Goal: Task Accomplishment & Management: Manage account settings

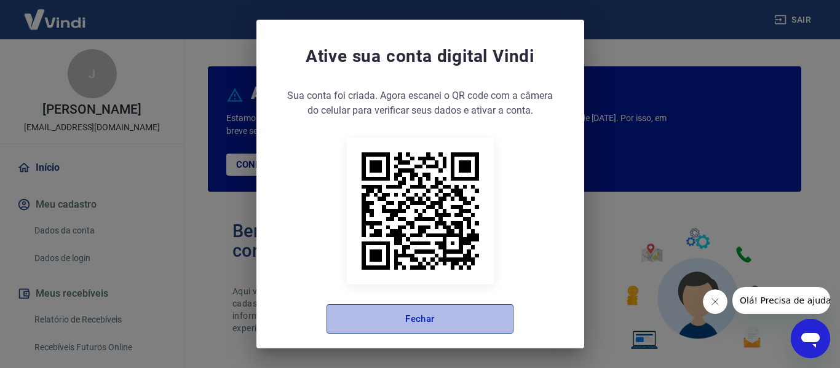
click at [411, 318] on button "Fechar" at bounding box center [419, 319] width 187 height 30
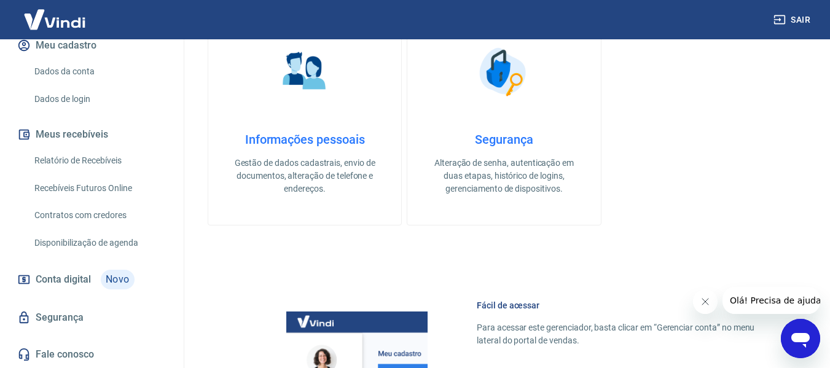
scroll to position [430, 0]
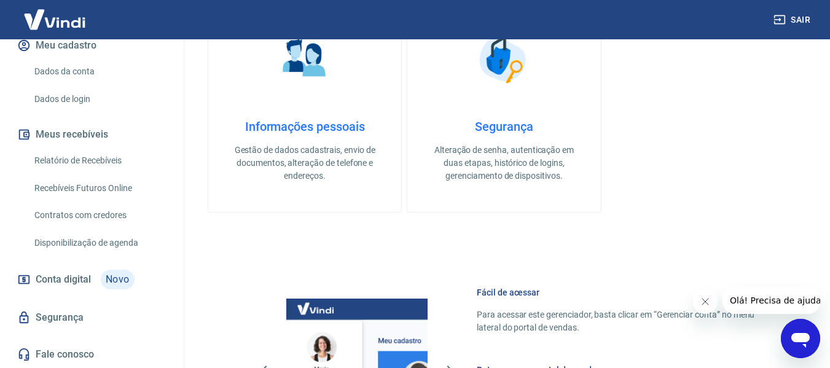
click at [68, 353] on link "Fale conosco" at bounding box center [92, 354] width 154 height 27
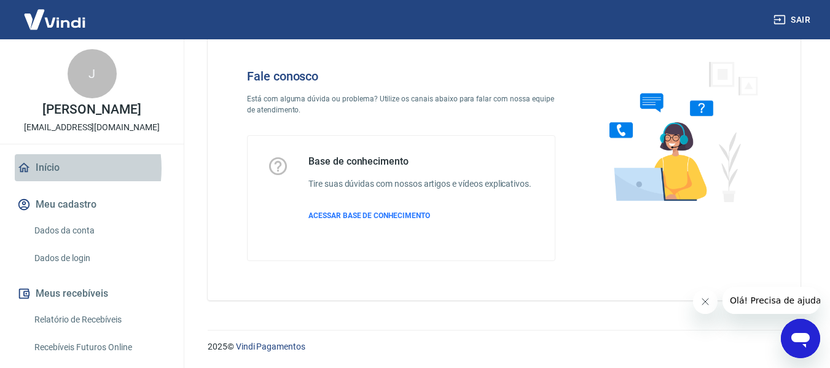
click at [46, 181] on link "Início" at bounding box center [92, 167] width 154 height 27
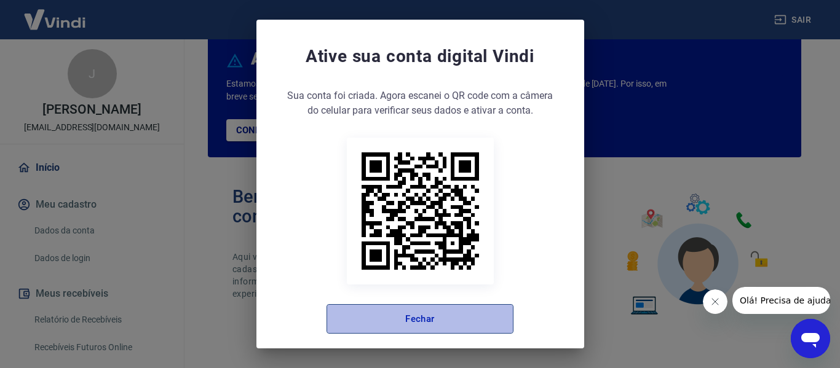
click at [434, 318] on button "Fechar" at bounding box center [419, 319] width 187 height 30
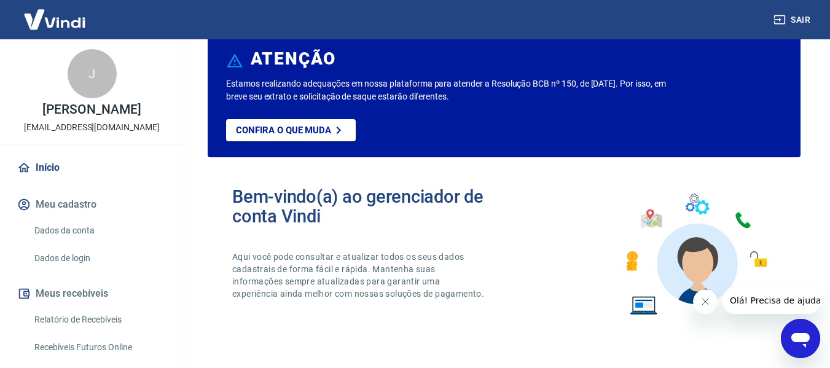
drag, startPoint x: 73, startPoint y: 223, endPoint x: 65, endPoint y: 229, distance: 10.6
click at [73, 218] on button "Meu cadastro" at bounding box center [92, 204] width 154 height 27
click at [60, 242] on link "Dados da conta" at bounding box center [100, 230] width 140 height 25
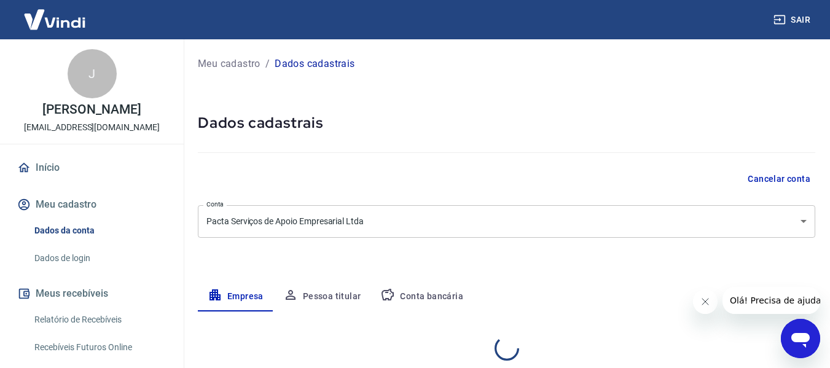
select select "BA"
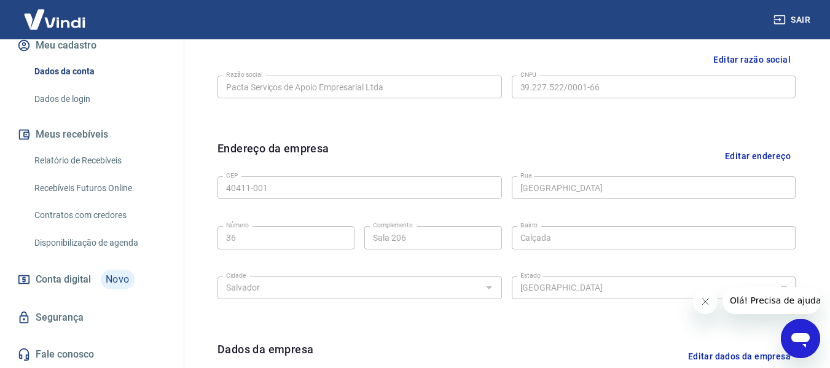
scroll to position [172, 0]
click at [59, 129] on button "Meus recebíveis" at bounding box center [92, 134] width 154 height 27
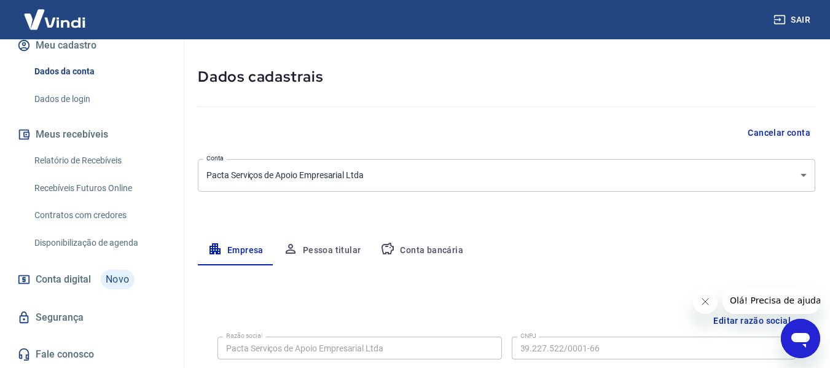
scroll to position [0, 0]
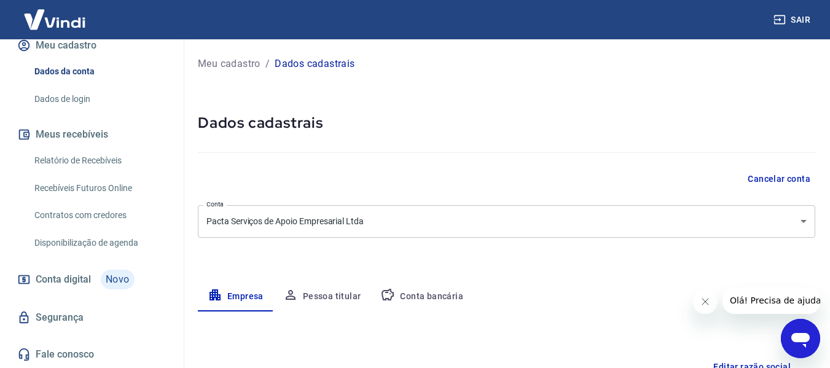
click at [60, 23] on img at bounding box center [55, 19] width 80 height 37
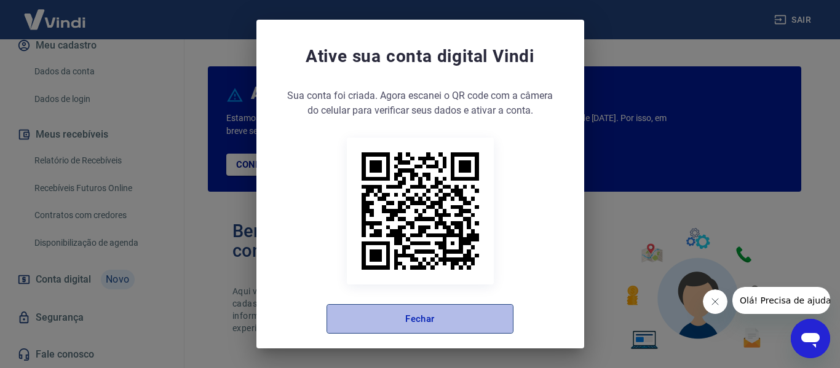
click at [410, 317] on button "Fechar" at bounding box center [419, 319] width 187 height 30
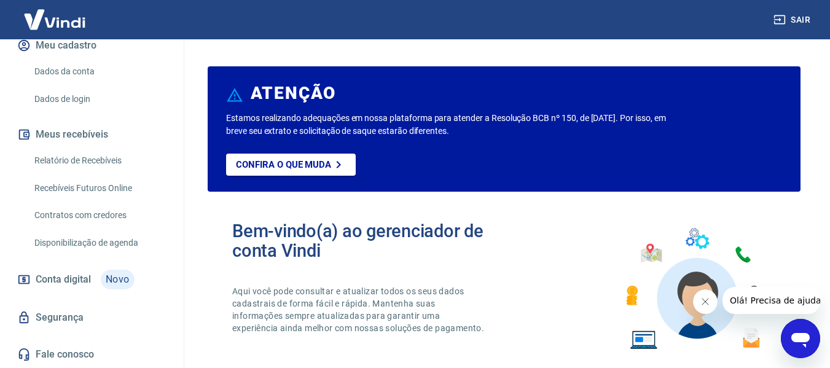
click at [61, 69] on link "Dados da conta" at bounding box center [100, 71] width 140 height 25
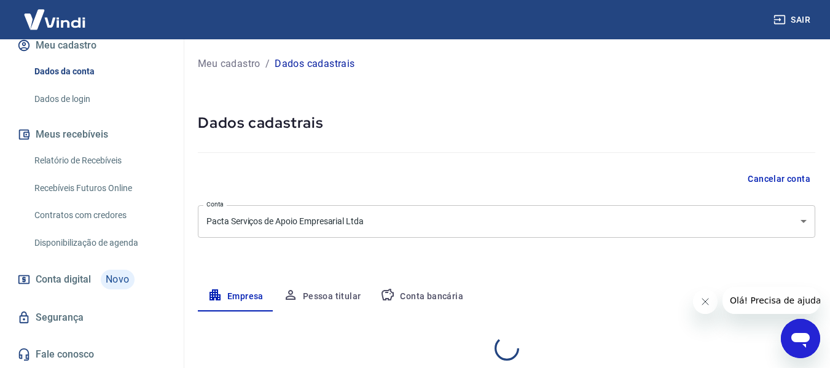
select select "BA"
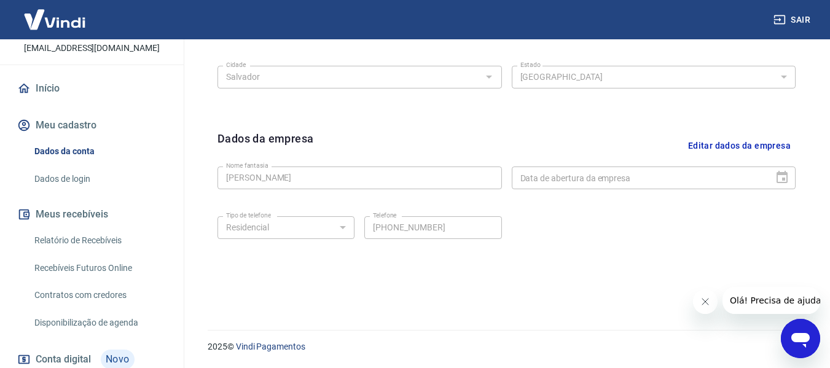
scroll to position [49, 0]
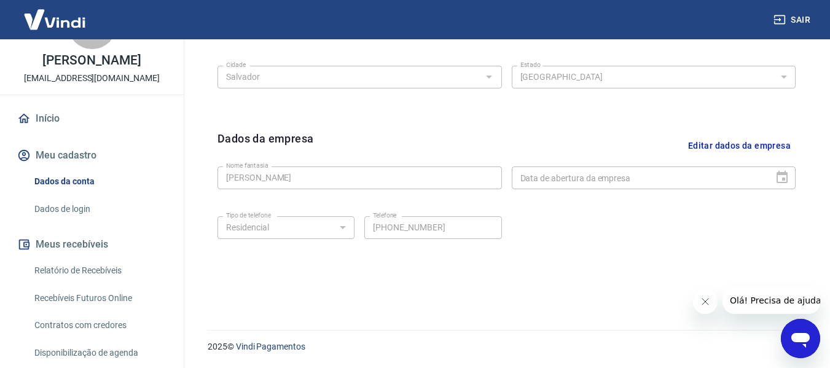
click at [61, 165] on button "Meu cadastro" at bounding box center [92, 155] width 154 height 27
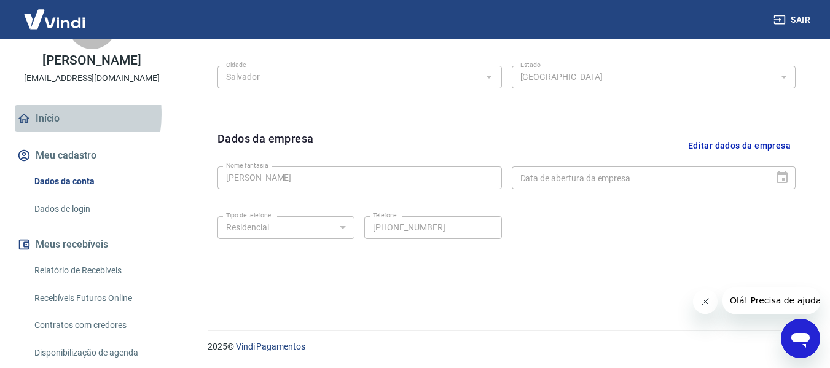
click at [41, 127] on link "Início" at bounding box center [92, 118] width 154 height 27
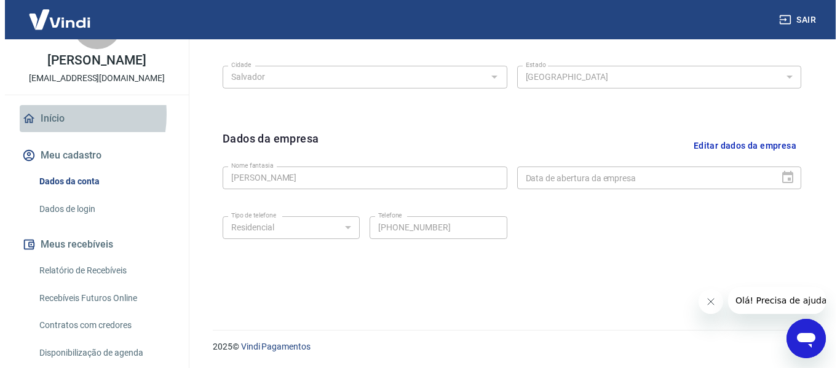
scroll to position [768, 0]
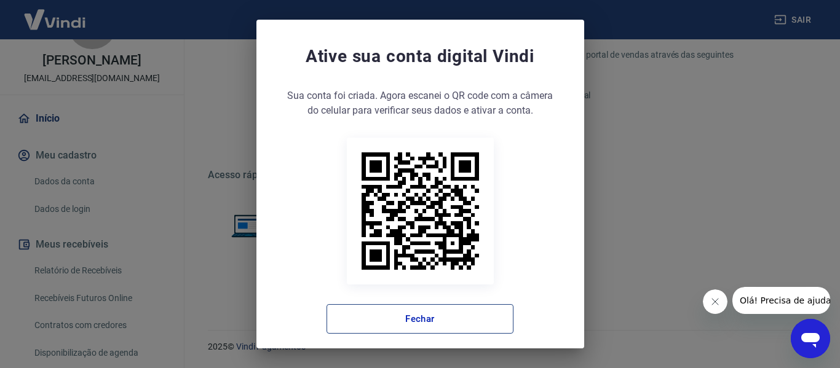
click at [398, 320] on button "Fechar" at bounding box center [419, 319] width 187 height 30
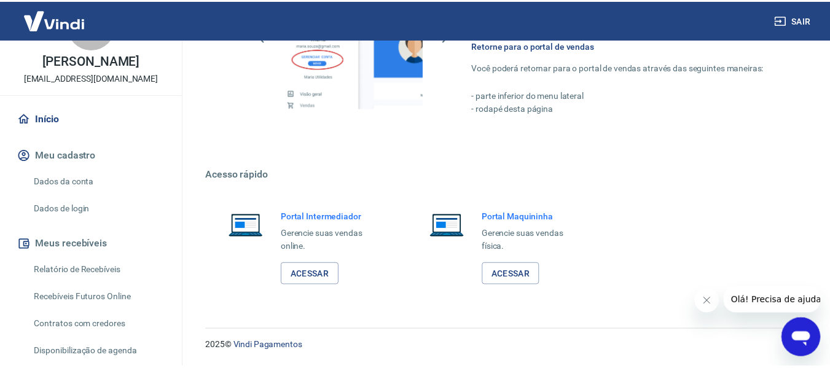
scroll to position [755, 0]
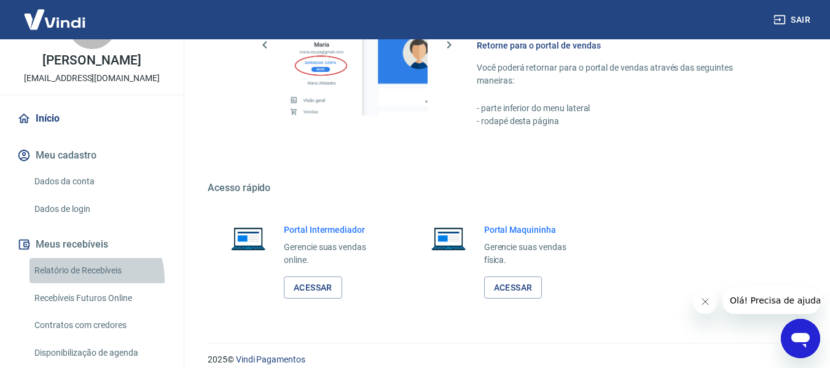
click at [95, 283] on link "Relatório de Recebíveis" at bounding box center [100, 270] width 140 height 25
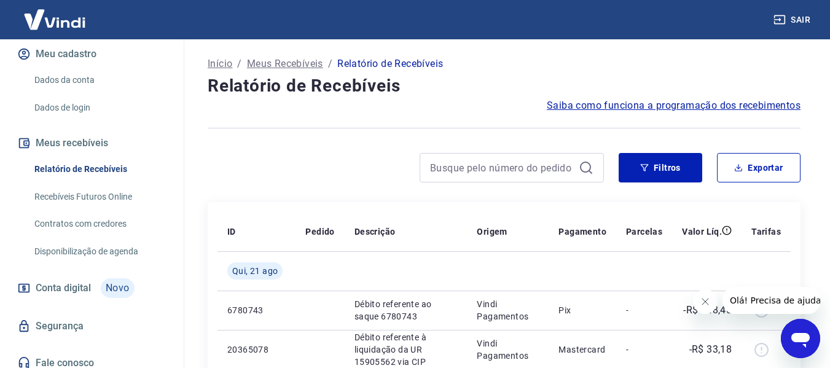
scroll to position [172, 0]
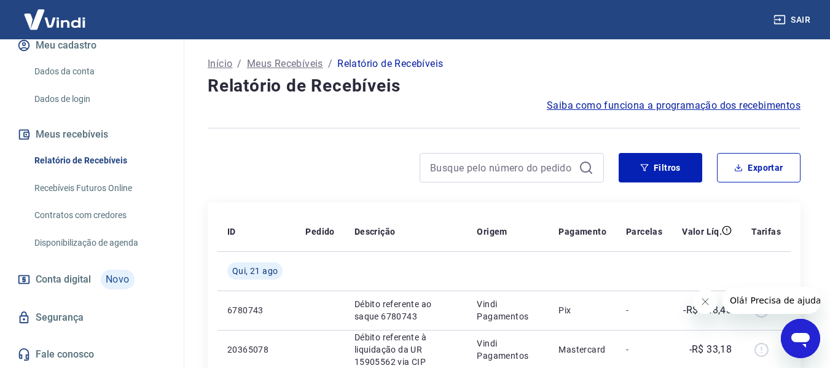
click at [111, 187] on link "Recebíveis Futuros Online" at bounding box center [100, 188] width 140 height 25
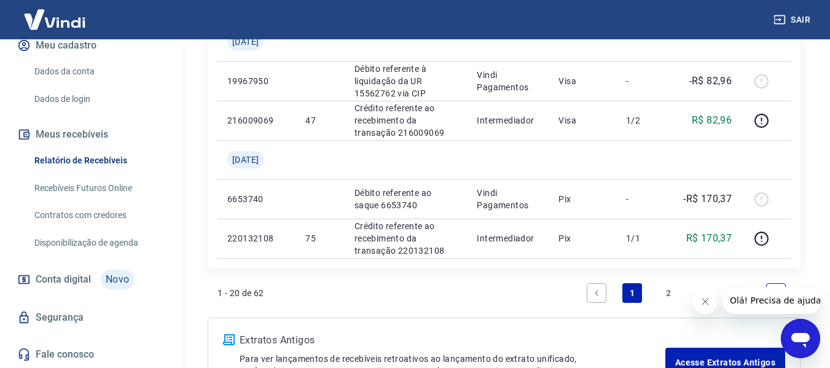
scroll to position [1305, 0]
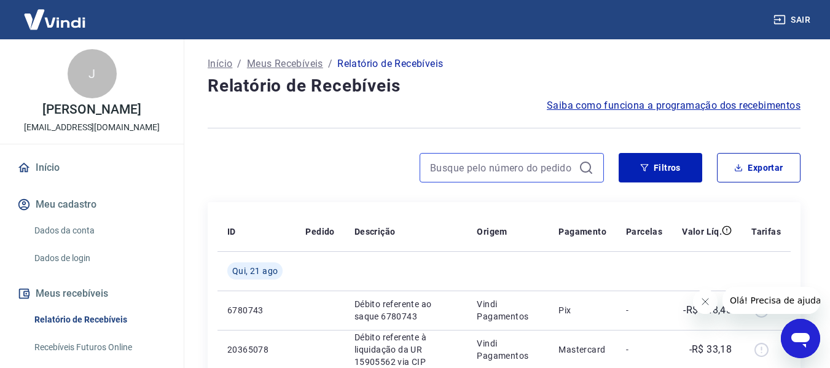
click at [515, 169] on input at bounding box center [502, 168] width 144 height 18
type input "61"
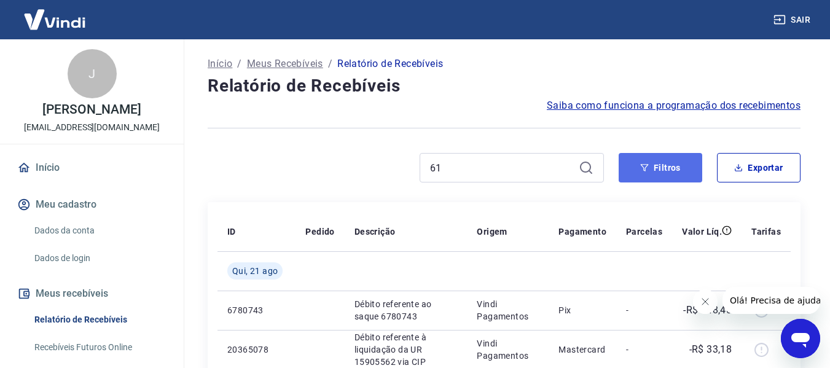
click at [636, 173] on button "Filtros" at bounding box center [661, 168] width 84 height 30
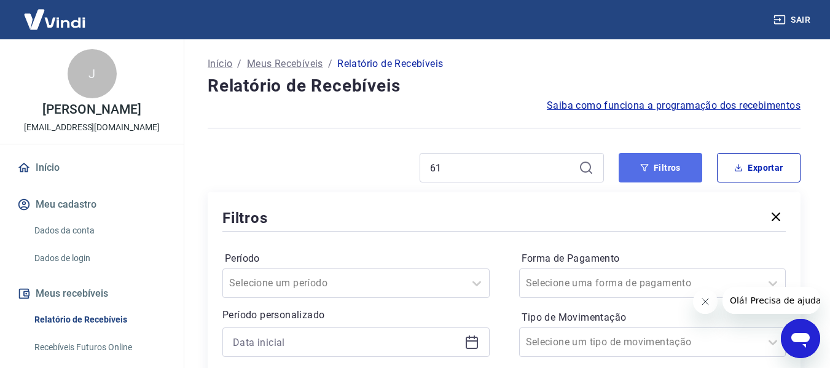
click at [663, 162] on button "Filtros" at bounding box center [661, 168] width 84 height 30
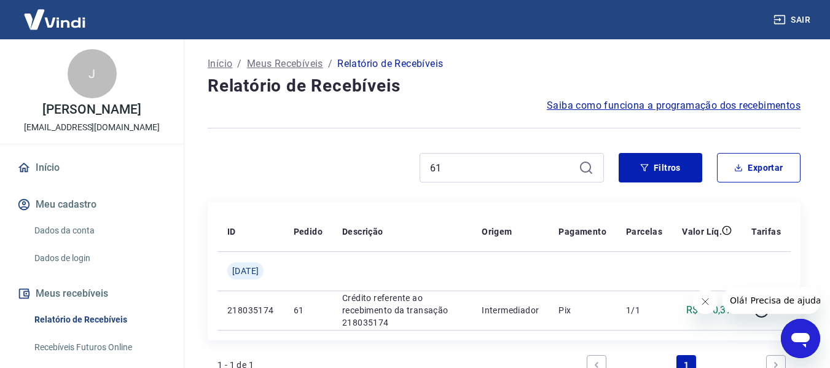
click at [40, 181] on link "Início" at bounding box center [92, 167] width 154 height 27
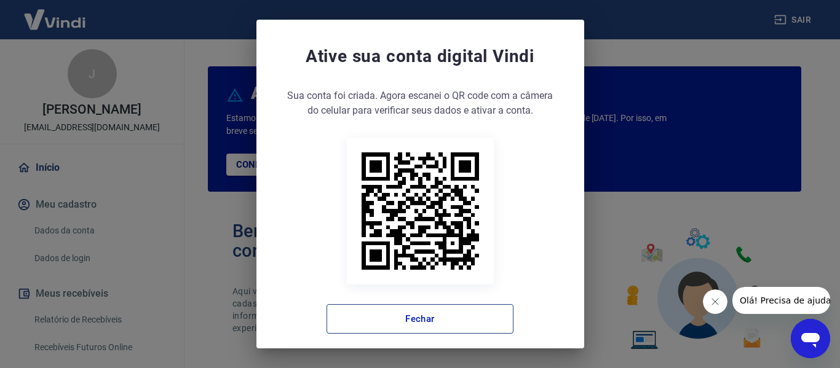
click at [435, 318] on button "Fechar" at bounding box center [419, 319] width 187 height 30
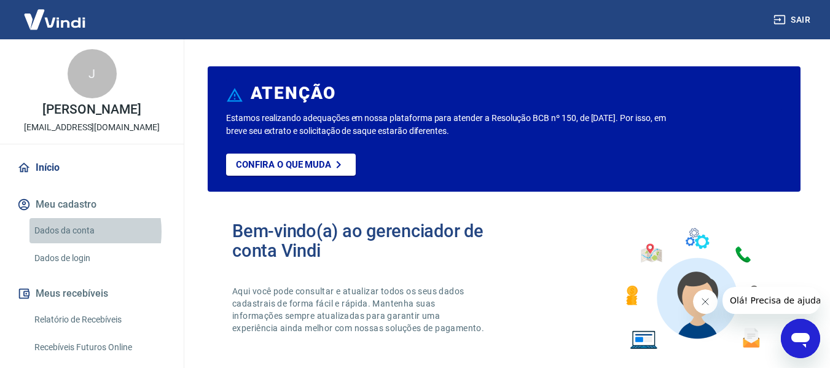
click at [65, 243] on link "Dados da conta" at bounding box center [100, 230] width 140 height 25
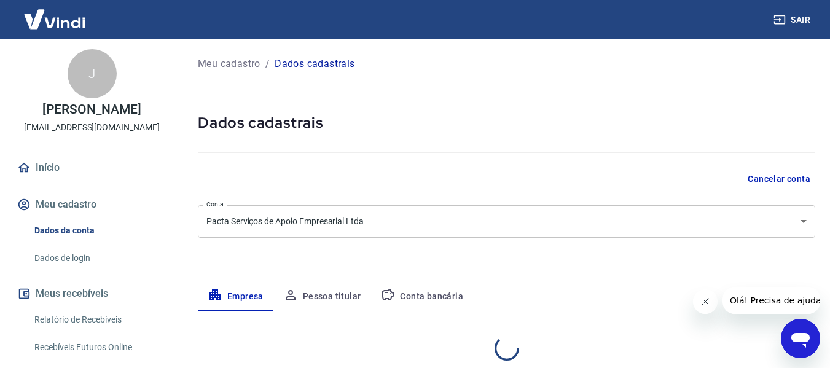
select select "BA"
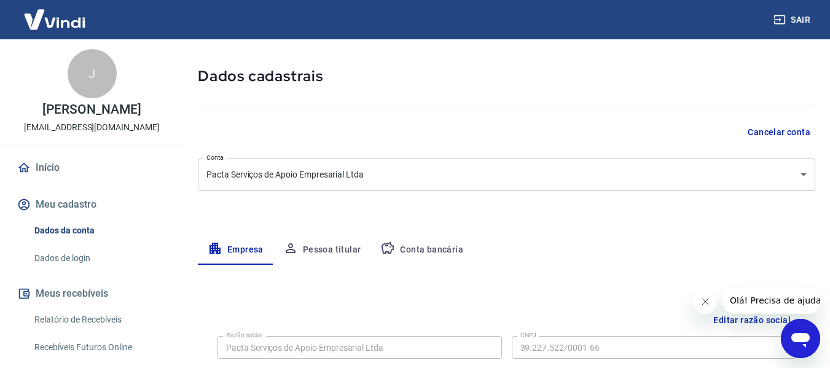
scroll to position [246, 0]
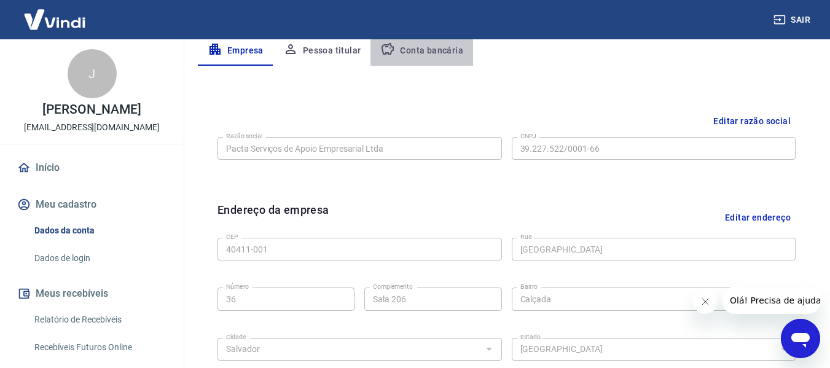
click at [428, 51] on button "Conta bancária" at bounding box center [422, 51] width 103 height 30
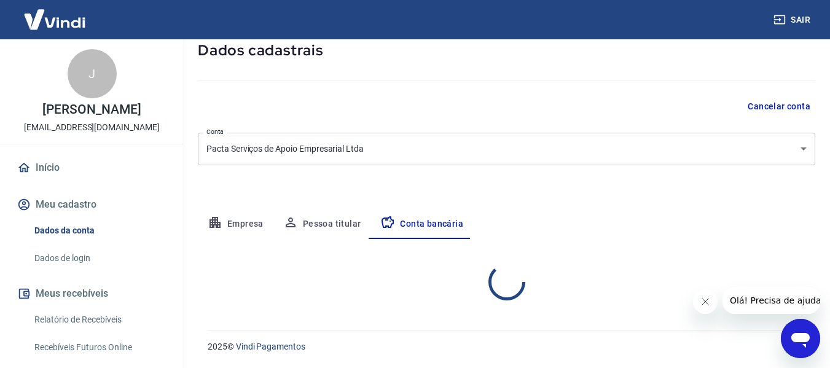
select select "1"
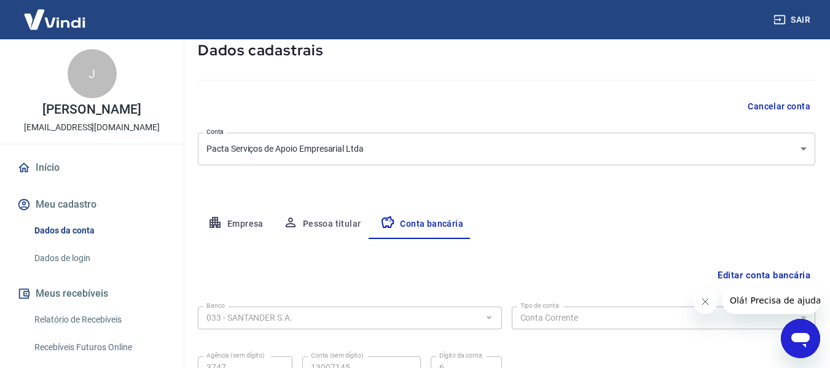
scroll to position [192, 0]
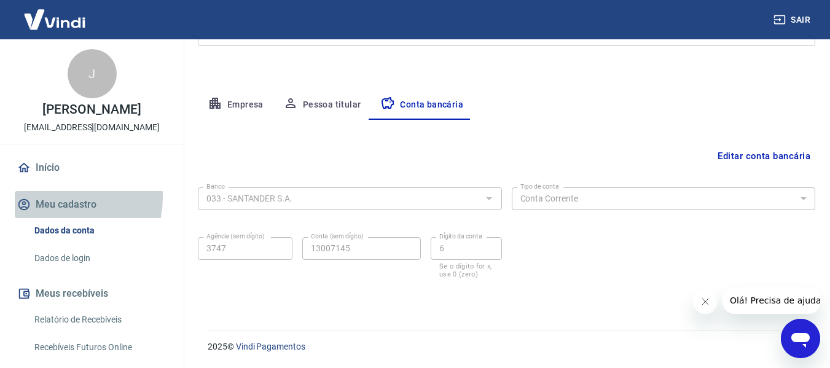
click at [58, 210] on button "Meu cadastro" at bounding box center [92, 204] width 154 height 27
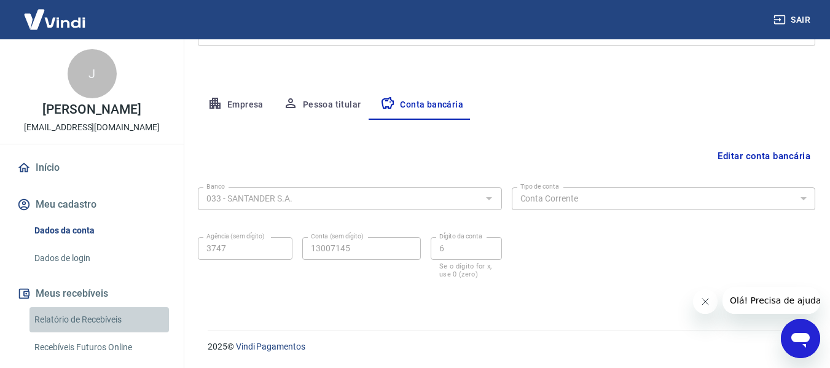
click at [101, 333] on link "Relatório de Recebíveis" at bounding box center [100, 319] width 140 height 25
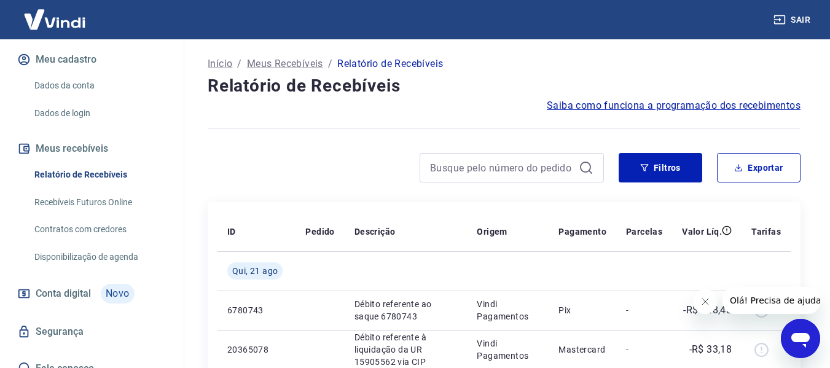
scroll to position [172, 0]
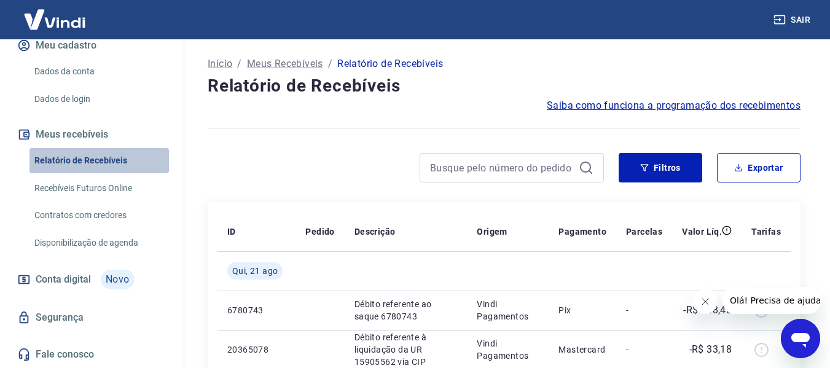
click at [100, 157] on link "Relatório de Recebíveis" at bounding box center [100, 160] width 140 height 25
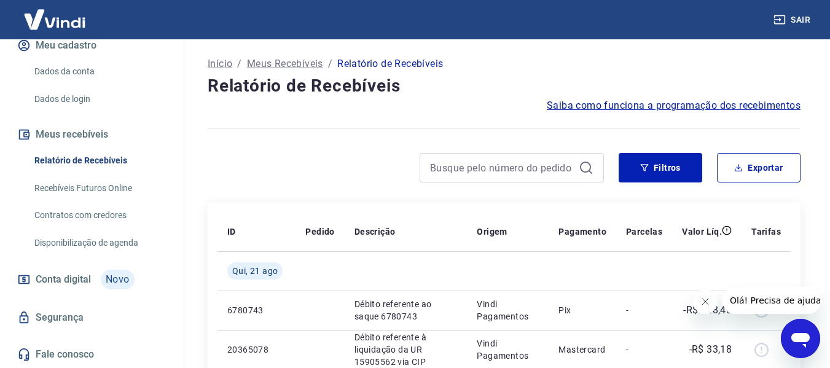
click at [87, 186] on link "Recebíveis Futuros Online" at bounding box center [100, 188] width 140 height 25
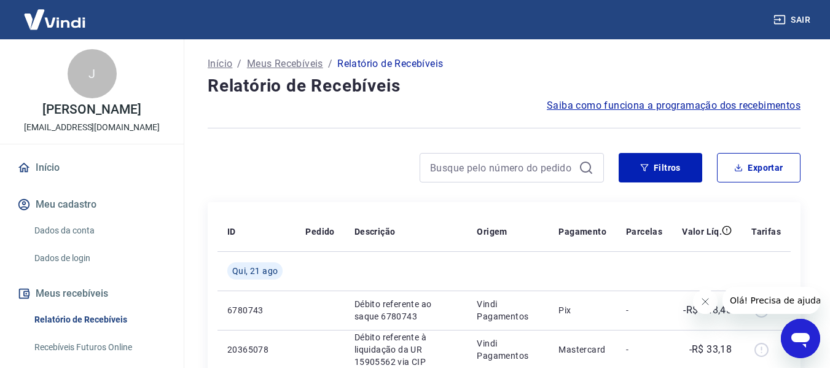
click at [307, 161] on div at bounding box center [406, 168] width 396 height 30
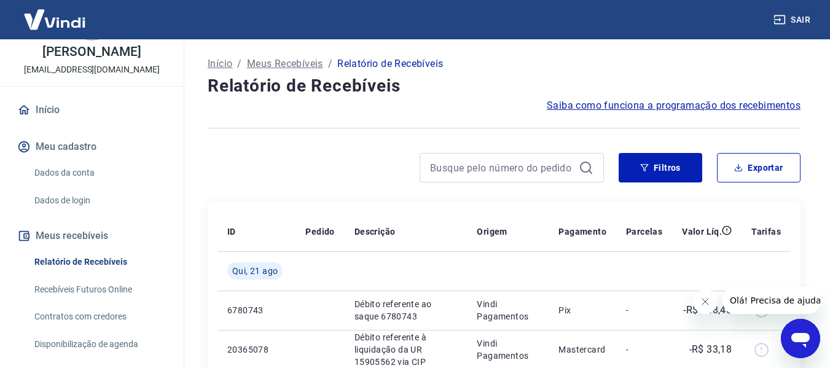
scroll to position [172, 0]
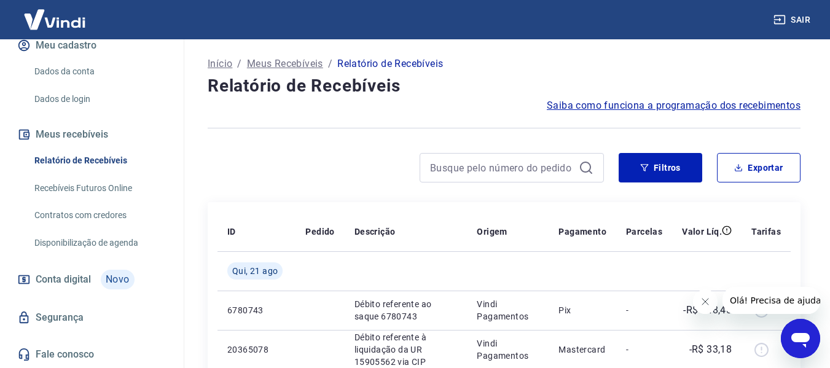
click at [75, 186] on link "Recebíveis Futuros Online" at bounding box center [100, 188] width 140 height 25
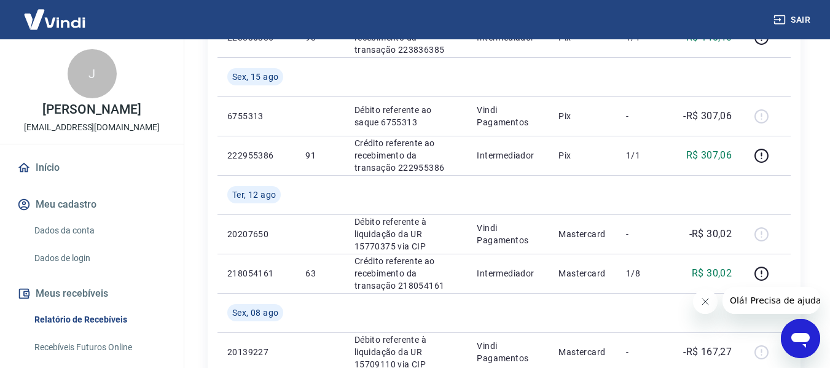
scroll to position [61, 0]
